Goal: Book appointment/travel/reservation

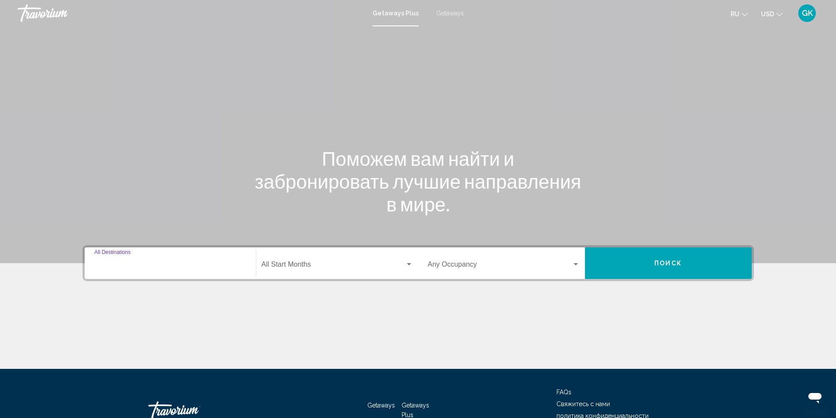
click at [130, 266] on input "Destination All Destinations" at bounding box center [170, 267] width 152 height 8
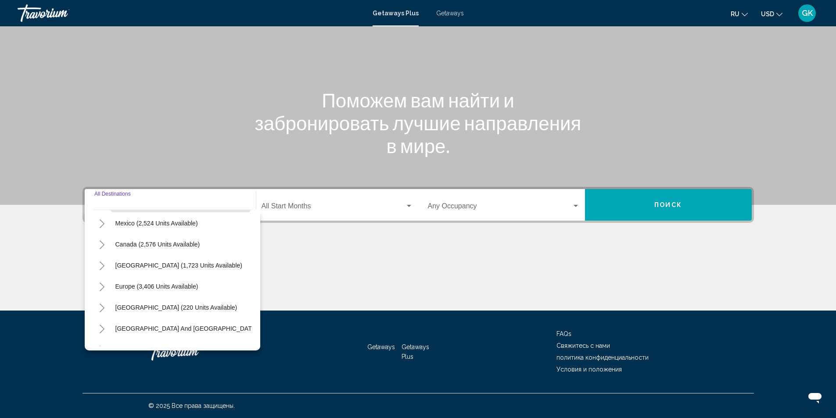
scroll to position [88, 0]
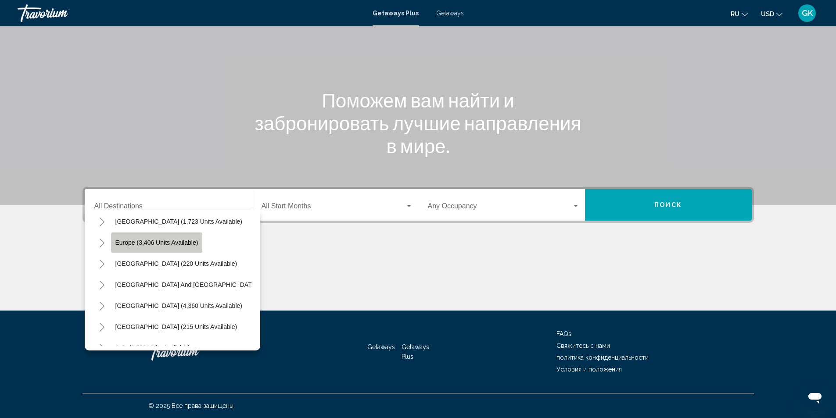
click at [129, 241] on span "Europe (3,406 units available)" at bounding box center [156, 242] width 83 height 7
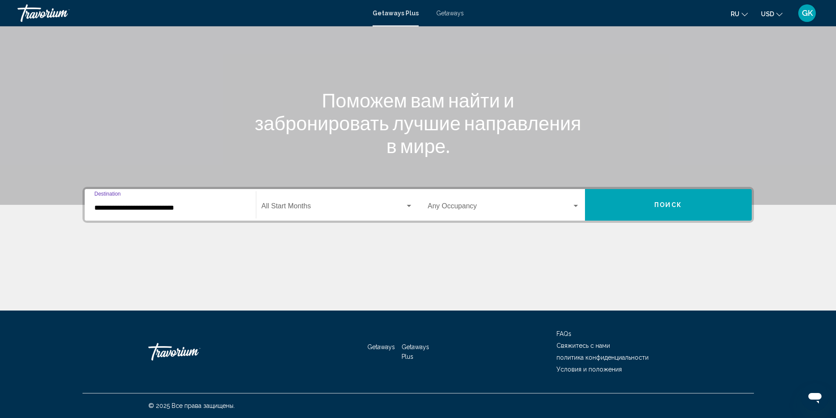
click at [141, 209] on input "**********" at bounding box center [170, 208] width 152 height 8
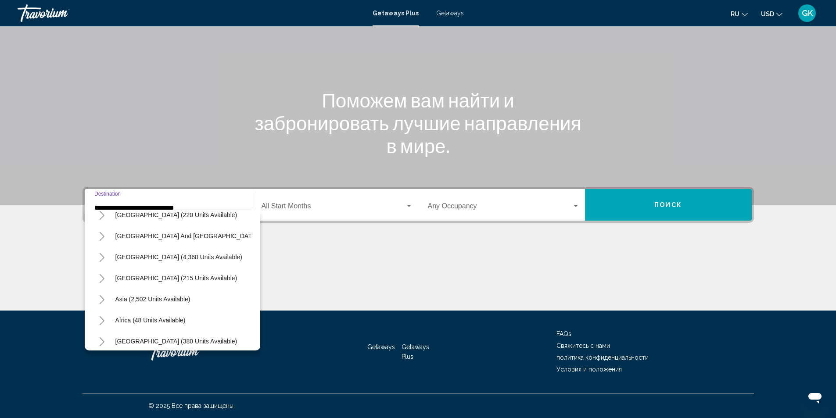
scroll to position [407, 0]
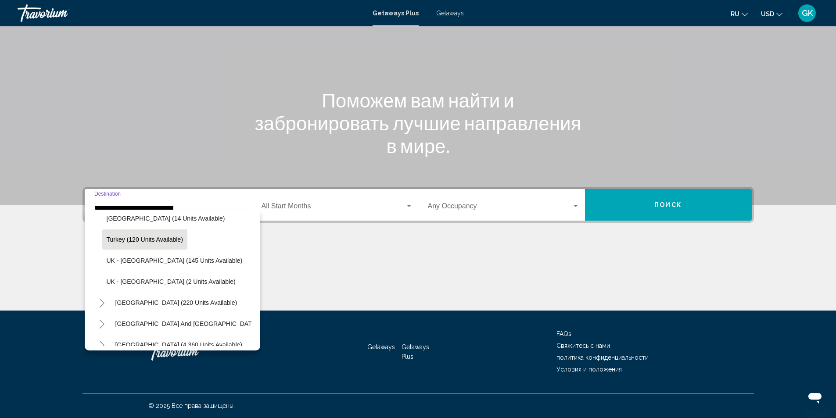
click at [132, 243] on button "Turkey (120 units available)" at bounding box center [144, 240] width 85 height 20
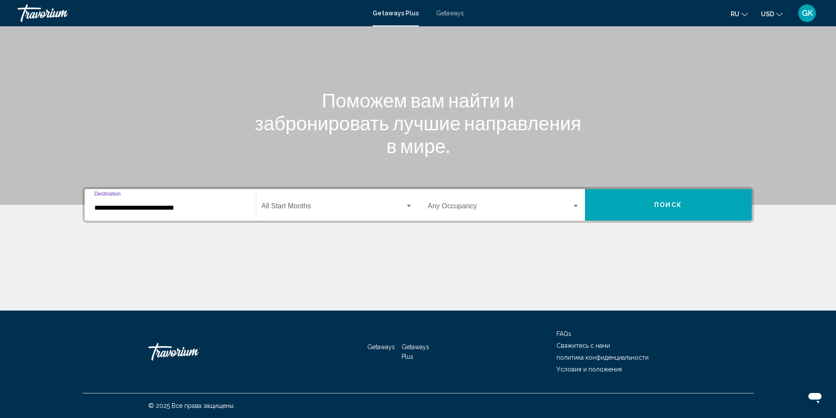
type input "**********"
click at [323, 211] on span "Search widget" at bounding box center [334, 208] width 144 height 8
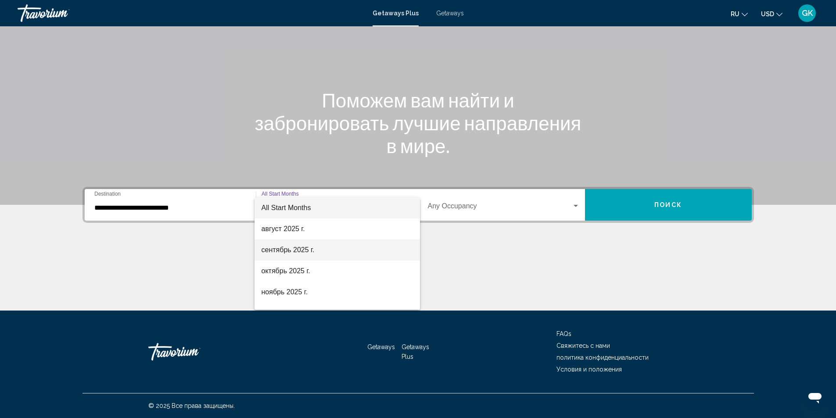
click at [281, 255] on span "сентябрь 2025 г." at bounding box center [337, 250] width 151 height 21
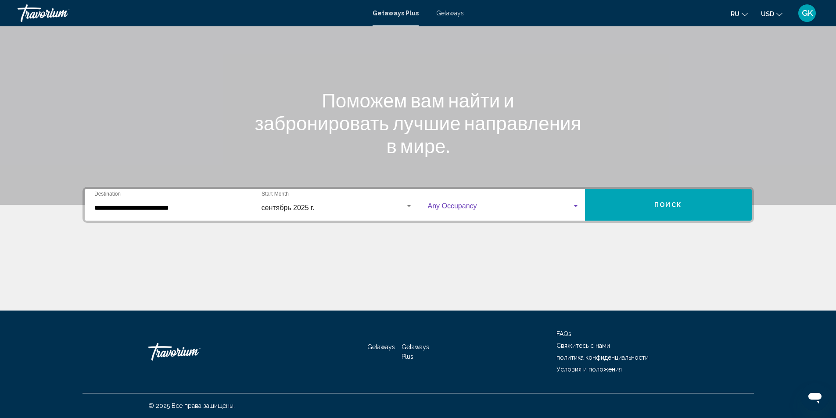
click at [479, 208] on span "Search widget" at bounding box center [500, 208] width 144 height 8
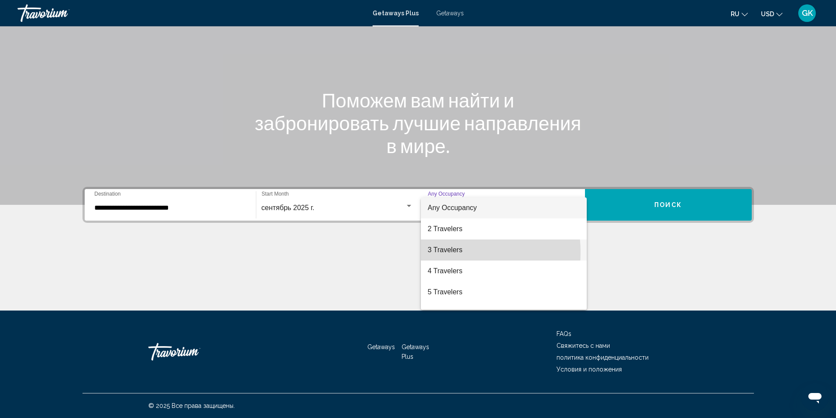
click at [446, 252] on span "3 Travelers" at bounding box center [504, 250] width 152 height 21
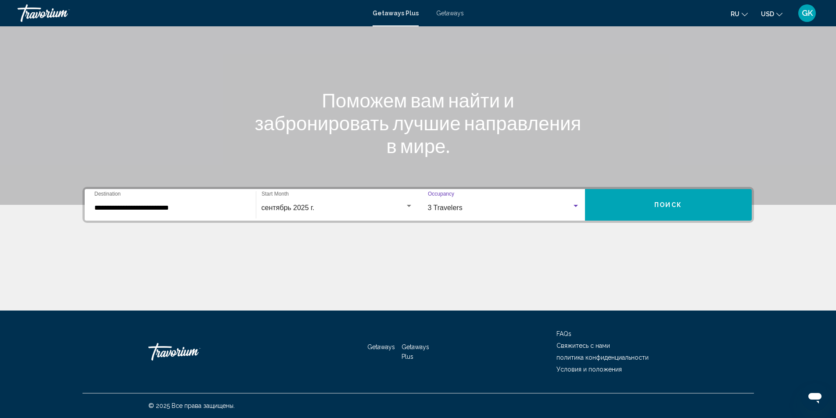
click at [647, 202] on button "Поиск" at bounding box center [668, 205] width 167 height 32
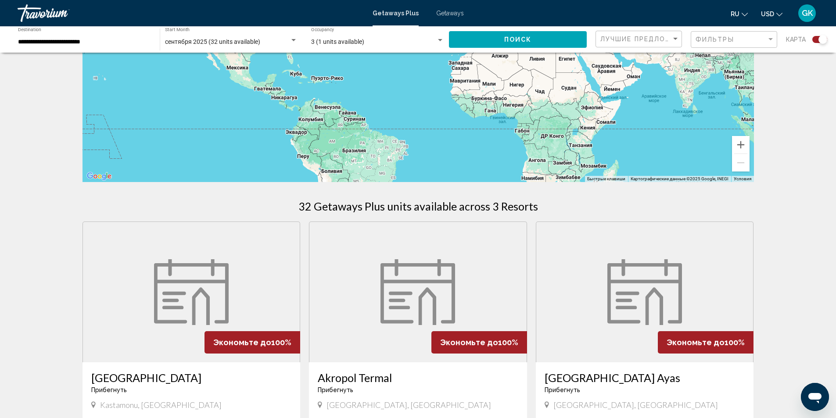
scroll to position [125, 0]
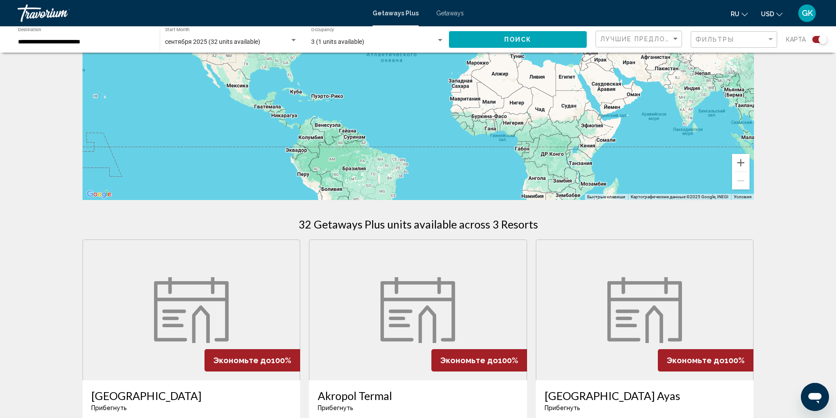
click at [452, 16] on span "Getaways" at bounding box center [450, 13] width 28 height 7
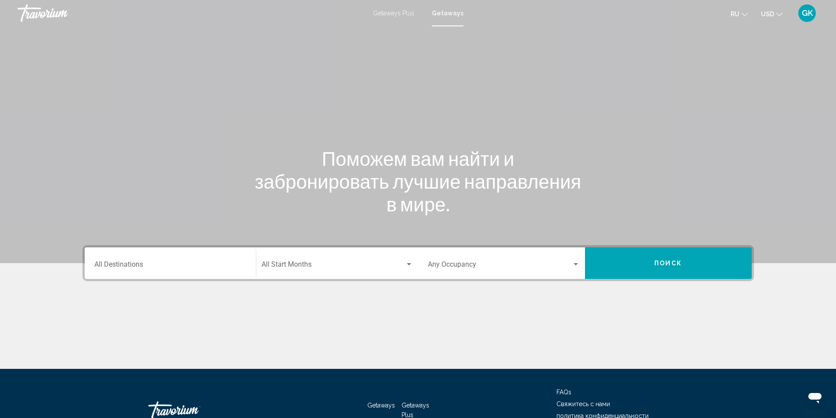
click at [143, 255] on div "Destination All Destinations" at bounding box center [170, 264] width 152 height 28
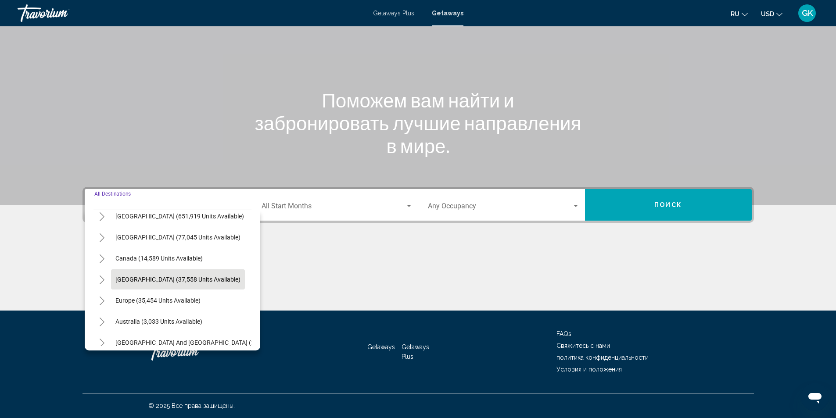
scroll to position [44, 0]
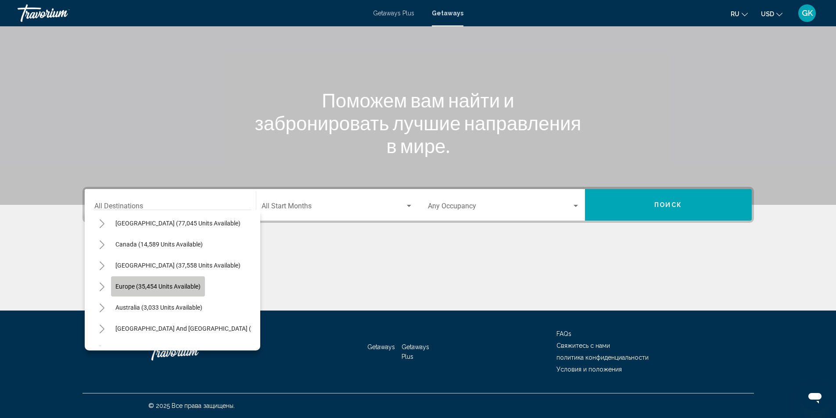
click at [132, 287] on span "Europe (35,454 units available)" at bounding box center [157, 286] width 85 height 7
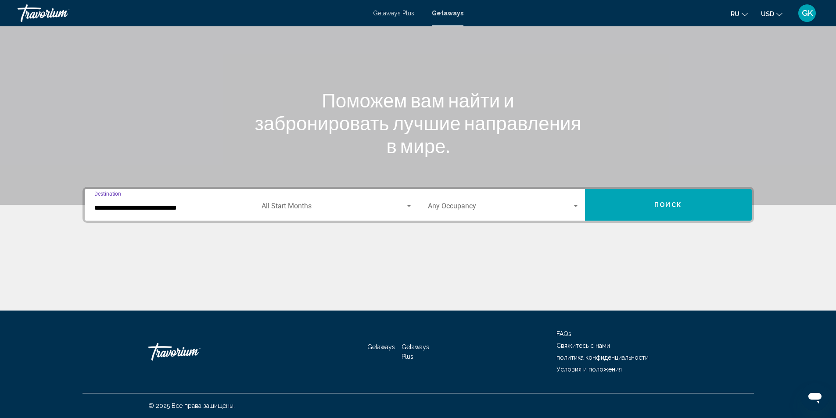
click at [353, 212] on div "Start Month All Start Months" at bounding box center [337, 205] width 151 height 28
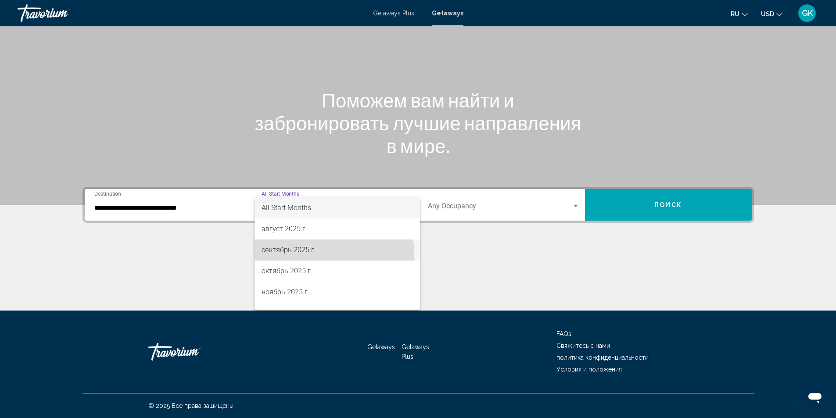
click at [295, 255] on span "сентябрь 2025 г." at bounding box center [337, 250] width 151 height 21
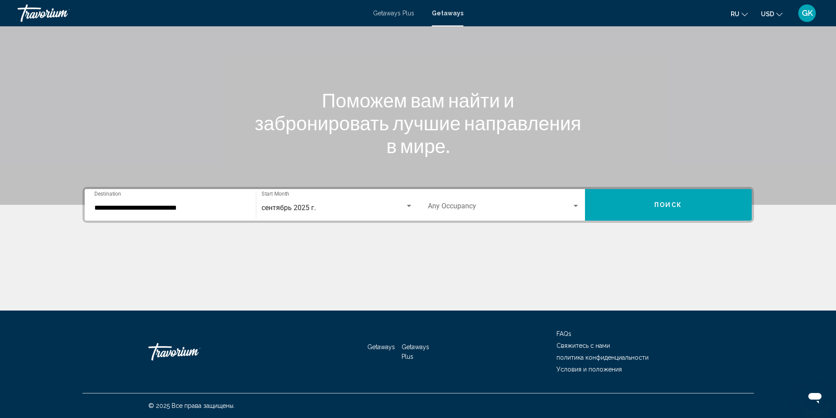
click at [168, 202] on div "**********" at bounding box center [170, 205] width 152 height 28
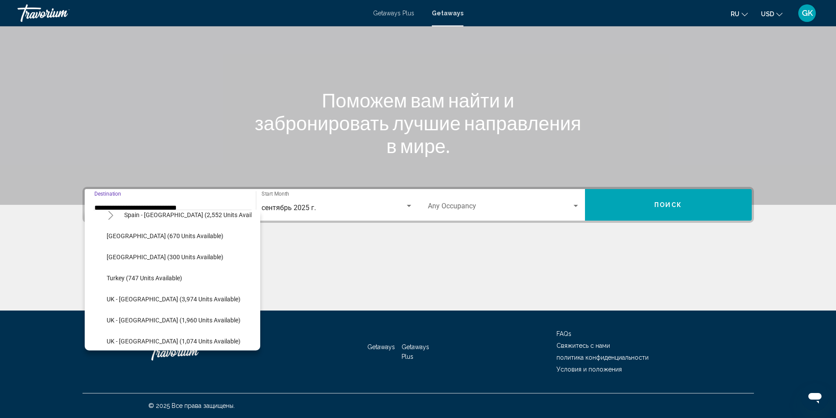
scroll to position [539, 0]
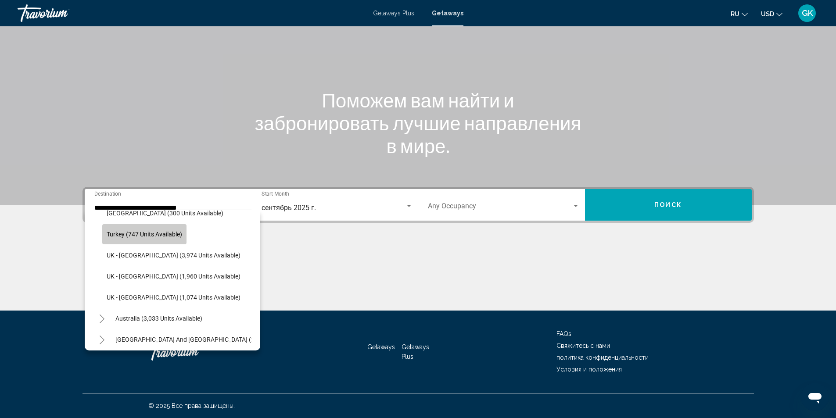
click at [151, 234] on span "Turkey (747 units available)" at bounding box center [145, 234] width 76 height 7
type input "**********"
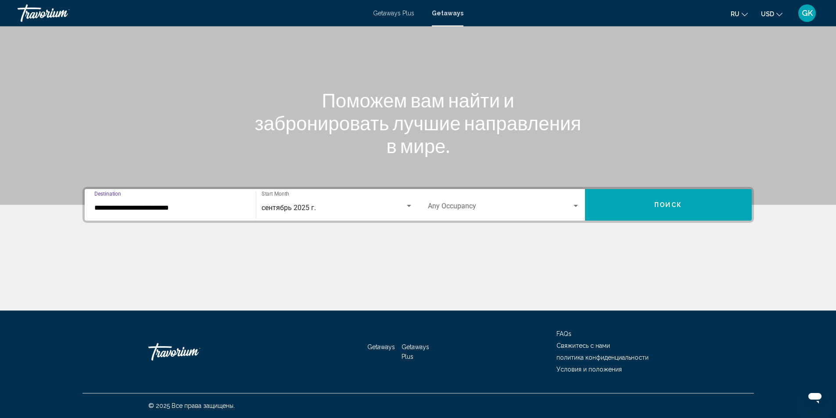
click at [524, 206] on span "Search widget" at bounding box center [500, 208] width 144 height 8
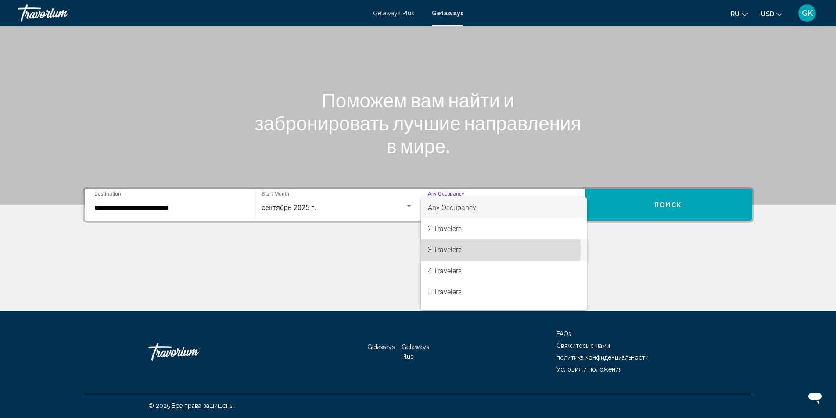
click at [440, 251] on span "3 Travelers" at bounding box center [504, 250] width 152 height 21
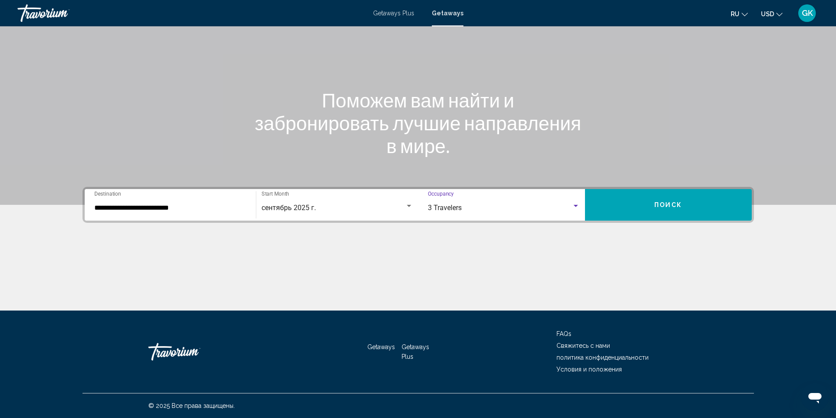
click at [601, 203] on button "Поиск" at bounding box center [668, 205] width 167 height 32
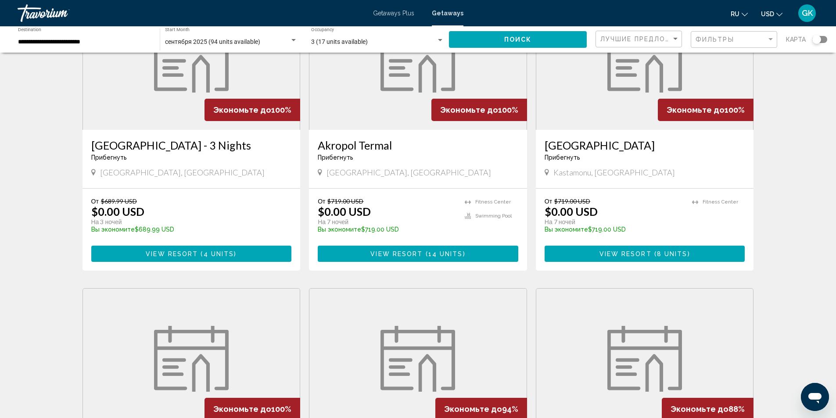
scroll to position [101, 0]
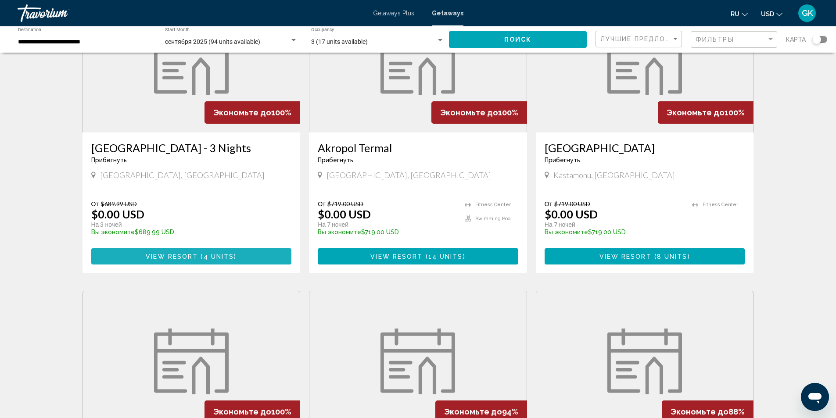
click at [193, 261] on button "View Resort ( 4 units )" at bounding box center [191, 256] width 201 height 16
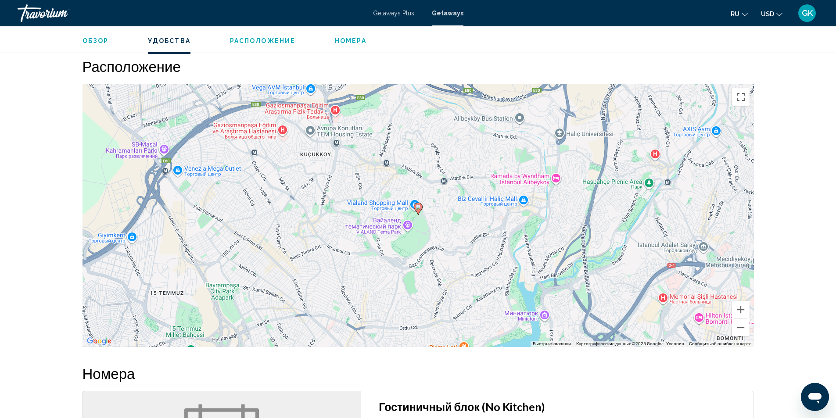
scroll to position [410, 0]
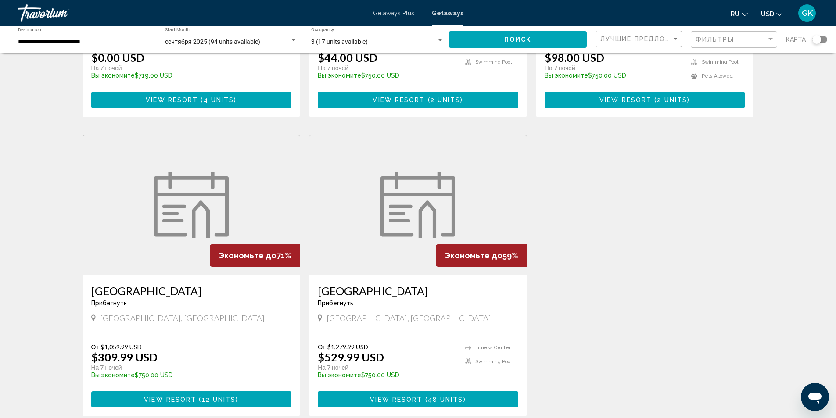
scroll to position [571, 0]
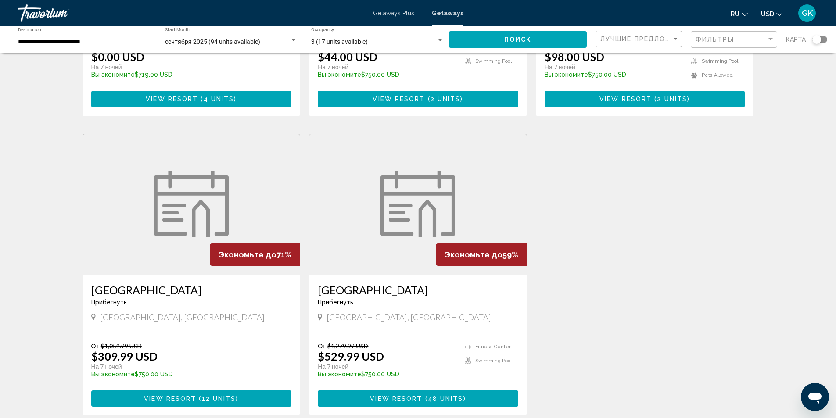
click at [153, 396] on span "View Resort" at bounding box center [170, 399] width 52 height 7
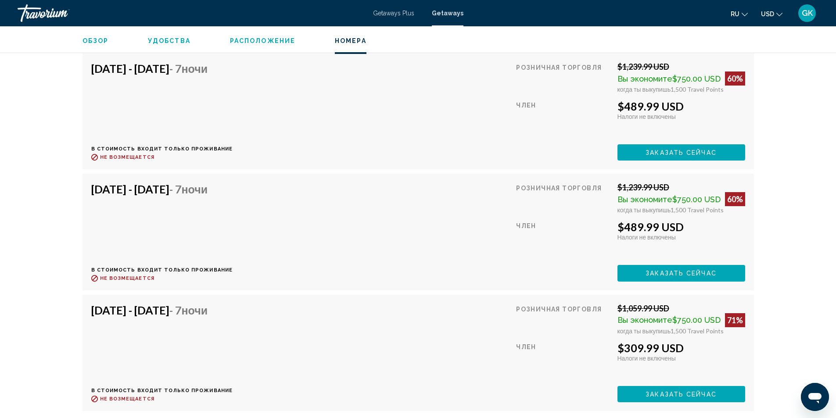
scroll to position [863, 0]
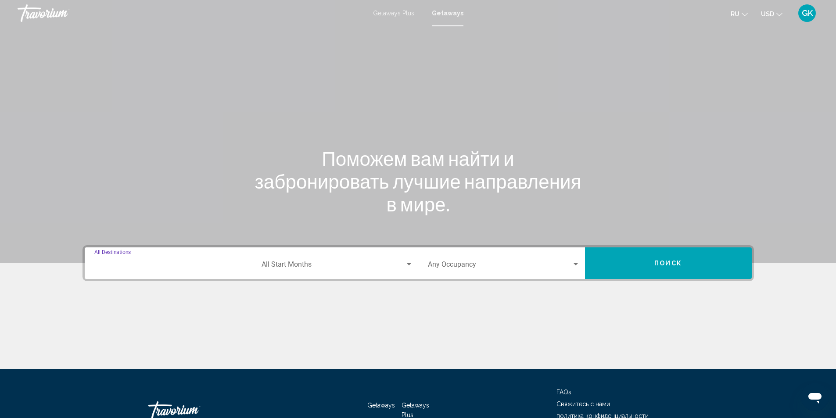
click at [165, 265] on input "Destination All Destinations" at bounding box center [170, 267] width 152 height 8
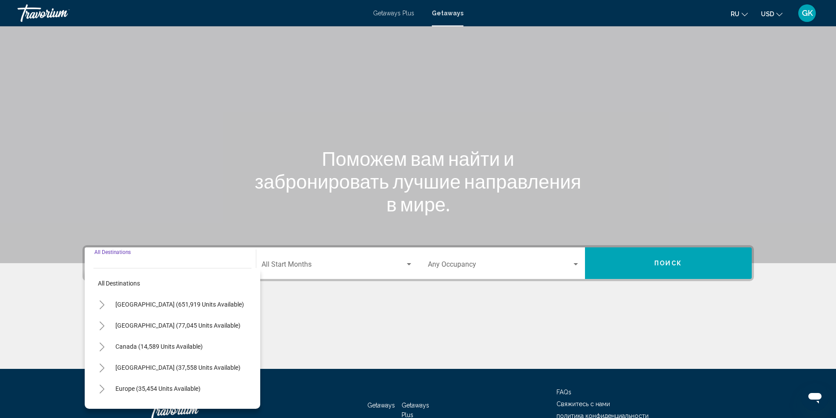
scroll to position [58, 0]
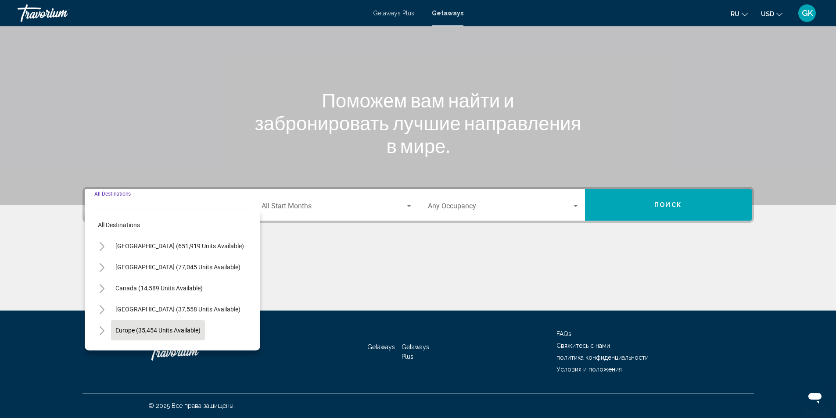
click at [136, 331] on span "Europe (35,454 units available)" at bounding box center [157, 330] width 85 height 7
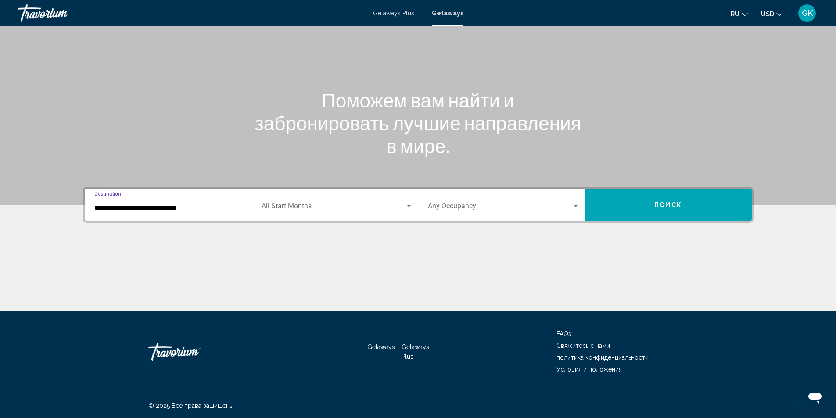
click at [167, 207] on input "**********" at bounding box center [170, 208] width 152 height 8
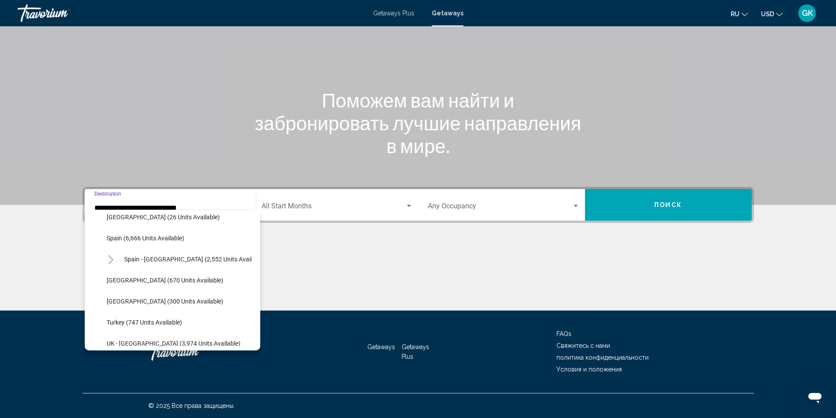
scroll to position [451, 0]
click at [114, 320] on span "Turkey (747 units available)" at bounding box center [145, 322] width 76 height 7
type input "**********"
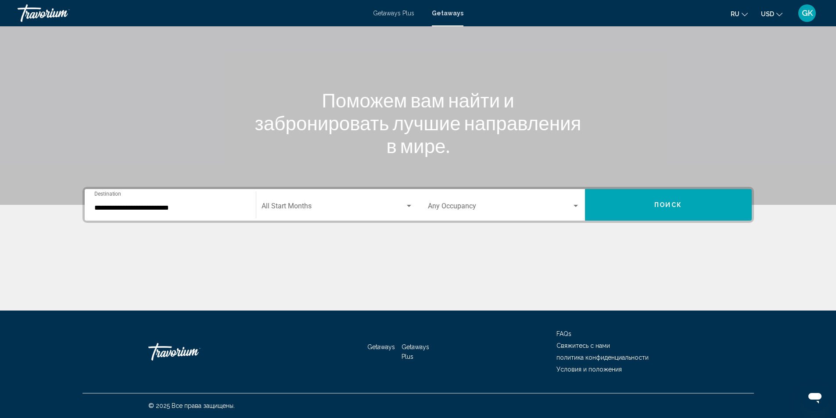
click at [278, 216] on div "Start Month All Start Months" at bounding box center [337, 205] width 151 height 28
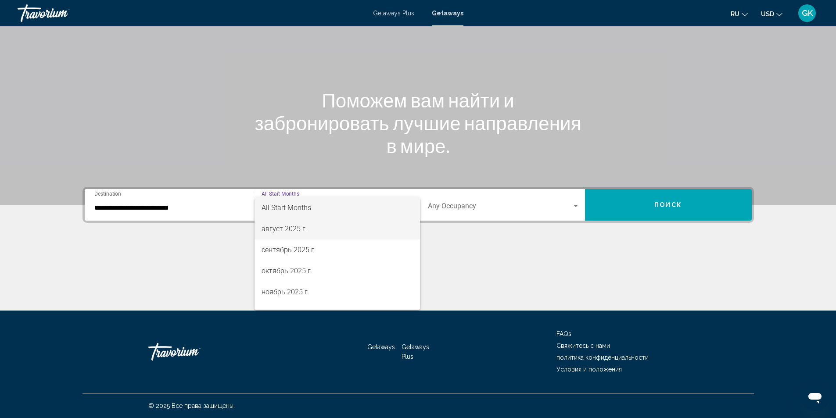
click at [285, 232] on span "август 2025 г." at bounding box center [337, 229] width 151 height 21
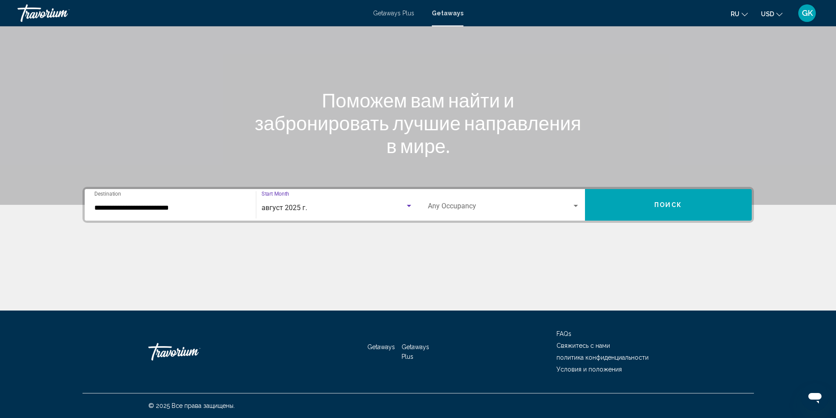
click at [570, 216] on div "Occupancy Any Occupancy" at bounding box center [504, 205] width 152 height 28
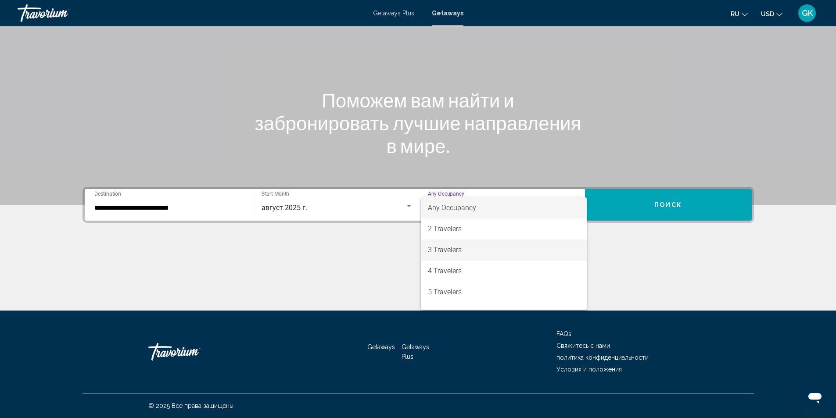
click at [451, 250] on span "3 Travelers" at bounding box center [504, 250] width 152 height 21
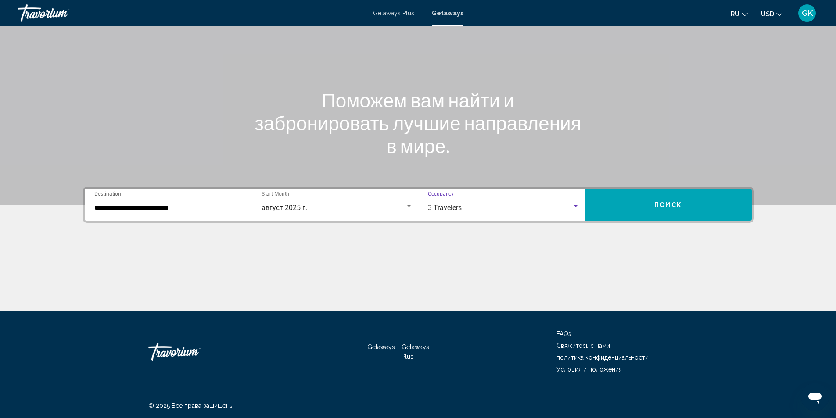
click at [603, 206] on button "Поиск" at bounding box center [668, 205] width 167 height 32
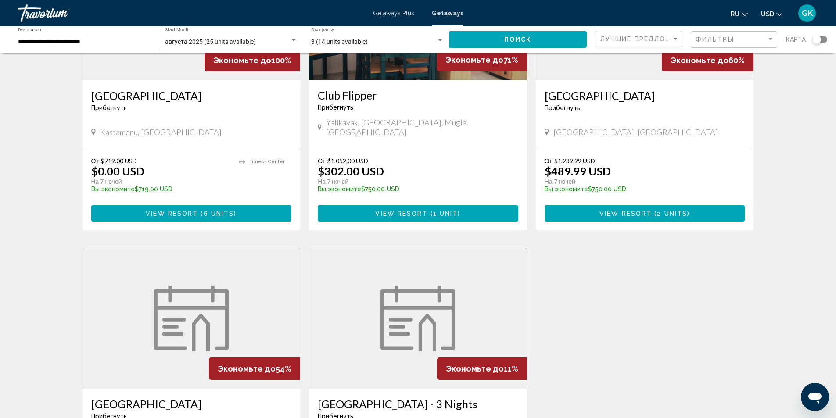
scroll to position [152, 0]
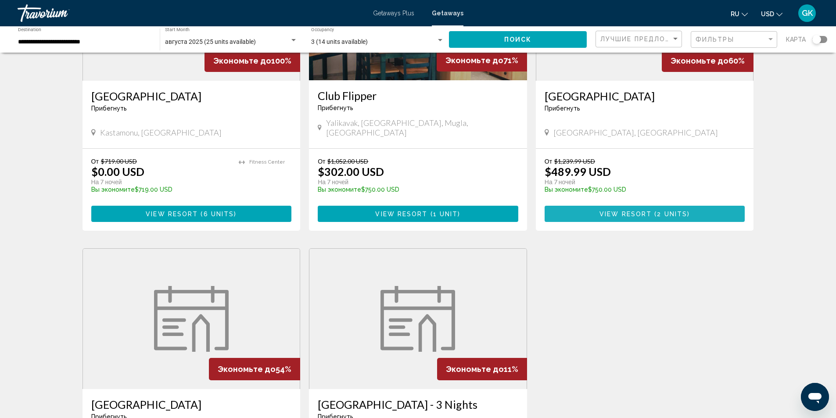
click at [587, 206] on button "View Resort ( 2 units )" at bounding box center [645, 214] width 201 height 16
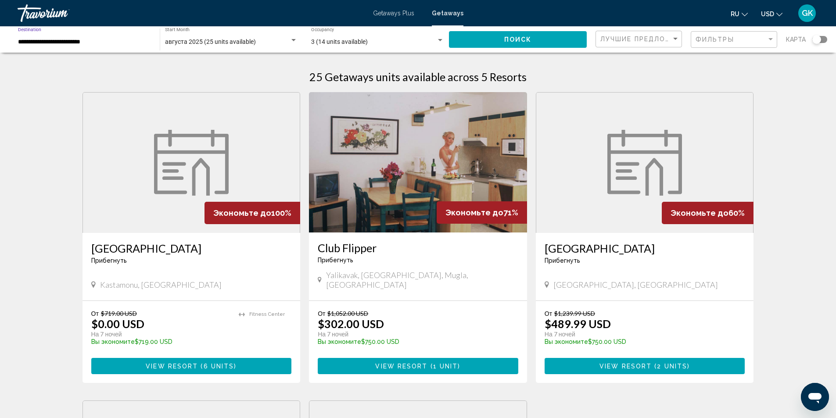
click at [67, 42] on input "**********" at bounding box center [84, 42] width 133 height 7
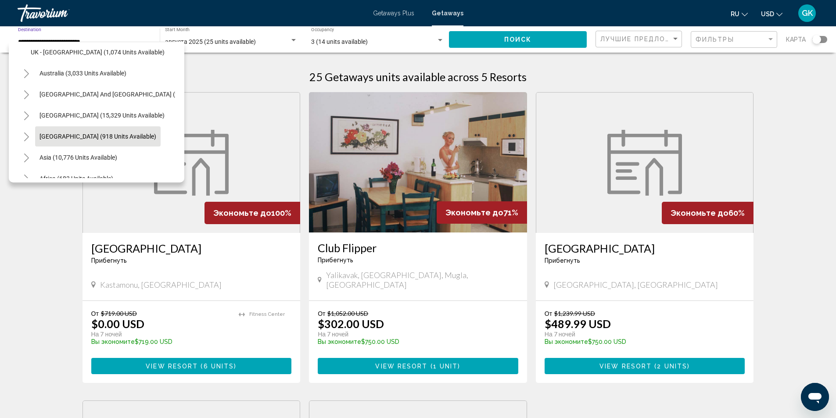
scroll to position [630, 0]
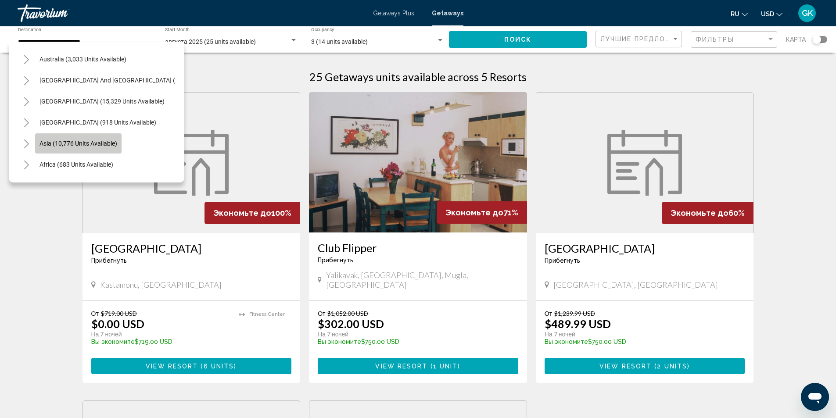
click at [100, 140] on span "Asia (10,776 units available)" at bounding box center [79, 143] width 78 height 7
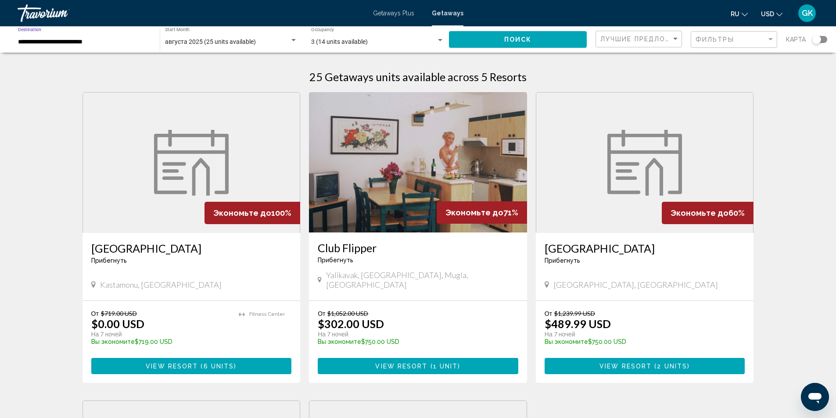
click at [102, 45] on input "**********" at bounding box center [84, 42] width 133 height 7
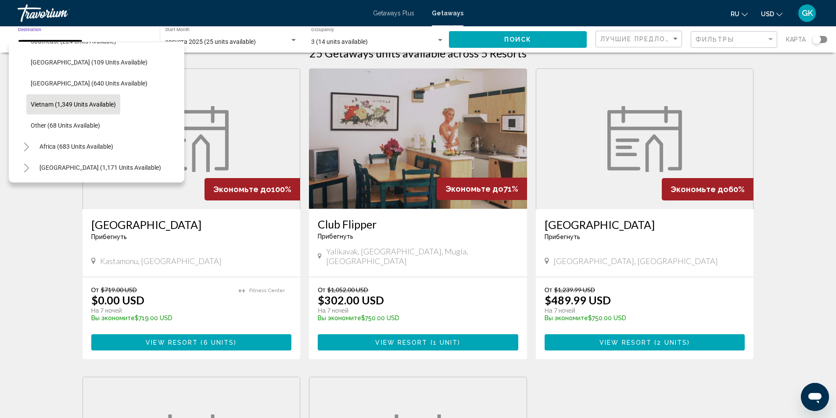
scroll to position [44, 0]
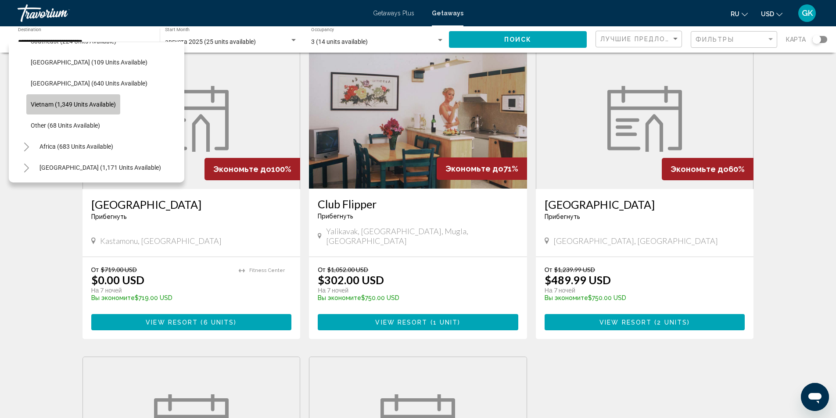
click at [43, 101] on span "Vietnam (1,349 units available)" at bounding box center [73, 104] width 85 height 7
type input "**********"
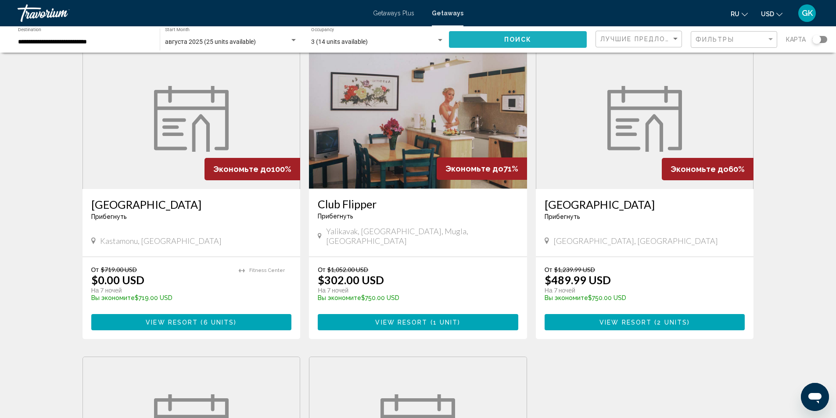
click at [530, 39] on span "Поиск" at bounding box center [518, 39] width 28 height 7
